Goal: Communication & Community: Answer question/provide support

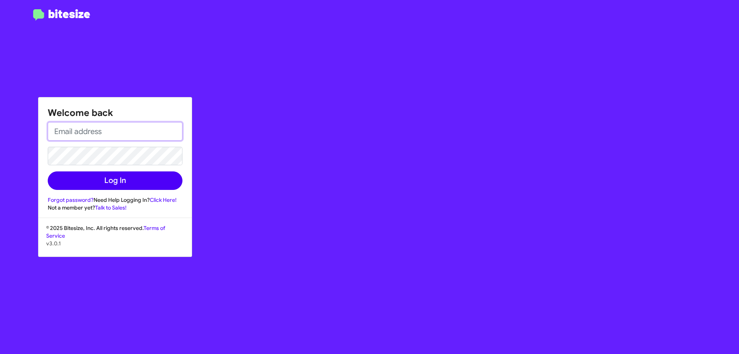
type input "[EMAIL_ADDRESS][DOMAIN_NAME]"
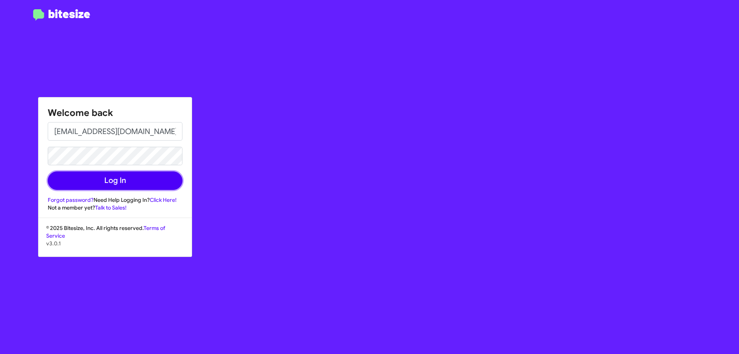
click at [111, 184] on button "Log In" at bounding box center [115, 180] width 135 height 18
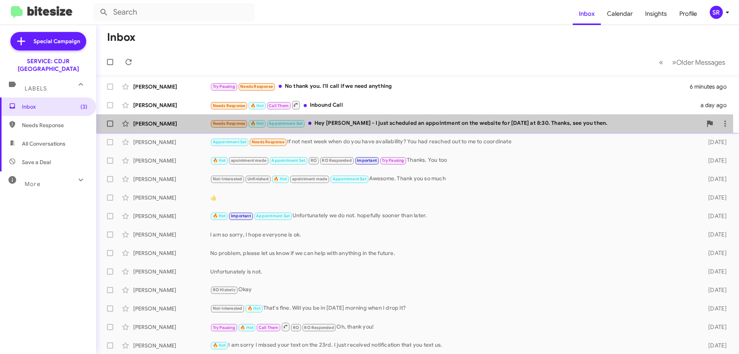
click at [385, 124] on div "Needs Response 🔥 Hot Appointment Set Hey [PERSON_NAME] - I just scheduled an ap…" at bounding box center [456, 123] width 492 height 9
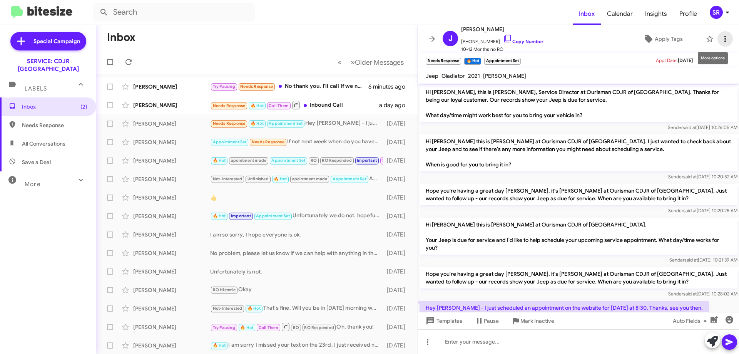
click at [722, 40] on icon at bounding box center [724, 38] width 9 height 9
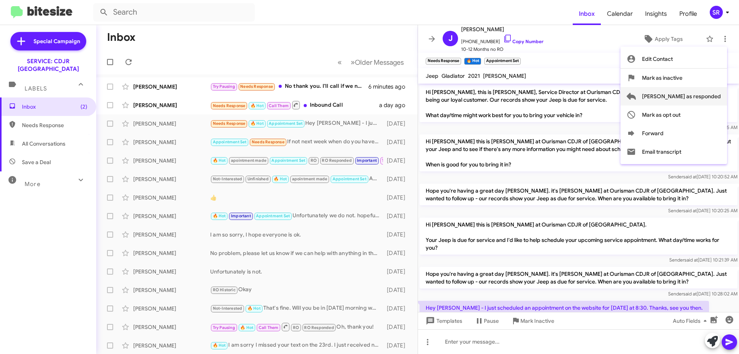
click at [699, 99] on span "[PERSON_NAME] as responded" at bounding box center [681, 96] width 79 height 18
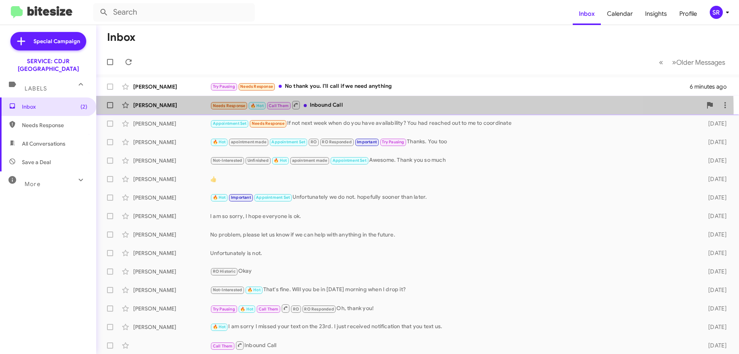
click at [346, 110] on div "[PERSON_NAME] Needs Response 🔥 Hot Call Them Inbound Call a day ago" at bounding box center [417, 104] width 630 height 15
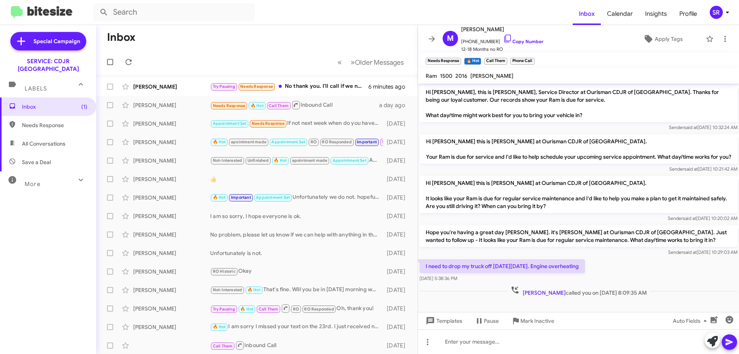
scroll to position [5, 0]
click at [720, 37] on icon at bounding box center [724, 38] width 9 height 9
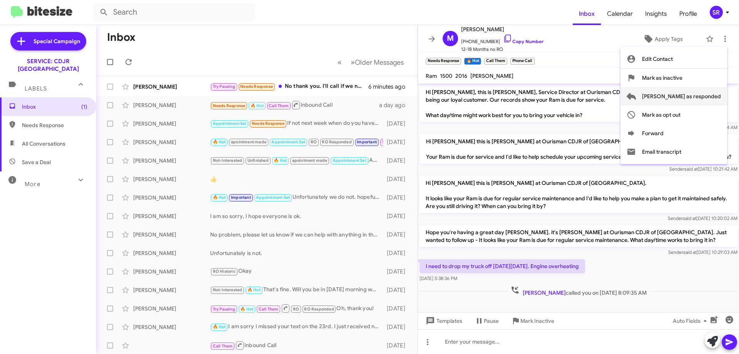
click at [692, 100] on span "[PERSON_NAME] as responded" at bounding box center [681, 96] width 79 height 18
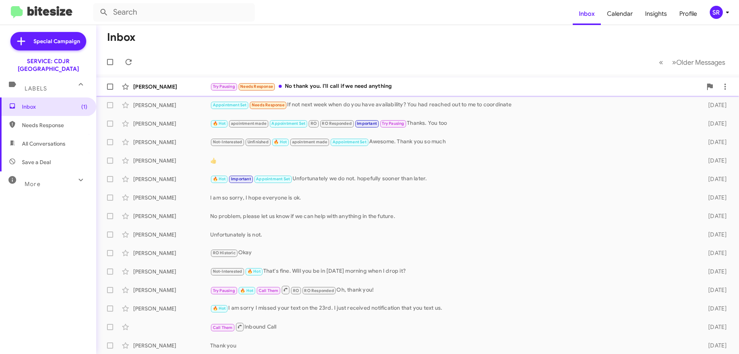
click at [338, 89] on div "Try Pausing Needs Response No thank you. I'll call if we need anything" at bounding box center [456, 86] width 492 height 9
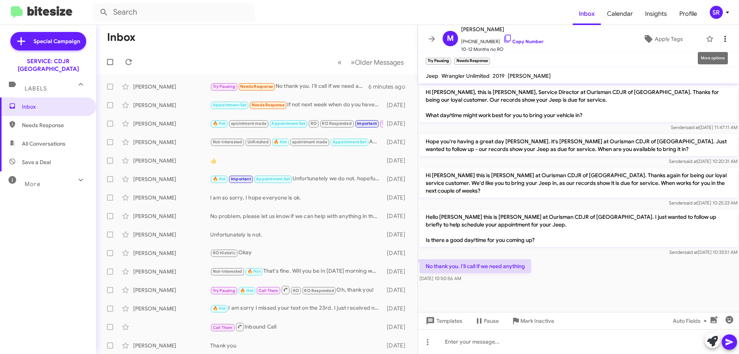
click at [720, 42] on icon at bounding box center [724, 38] width 9 height 9
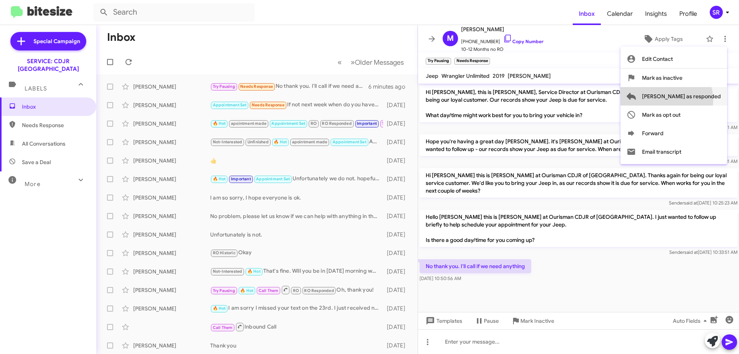
click at [697, 100] on span "[PERSON_NAME] as responded" at bounding box center [681, 96] width 79 height 18
